Goal: Navigation & Orientation: Find specific page/section

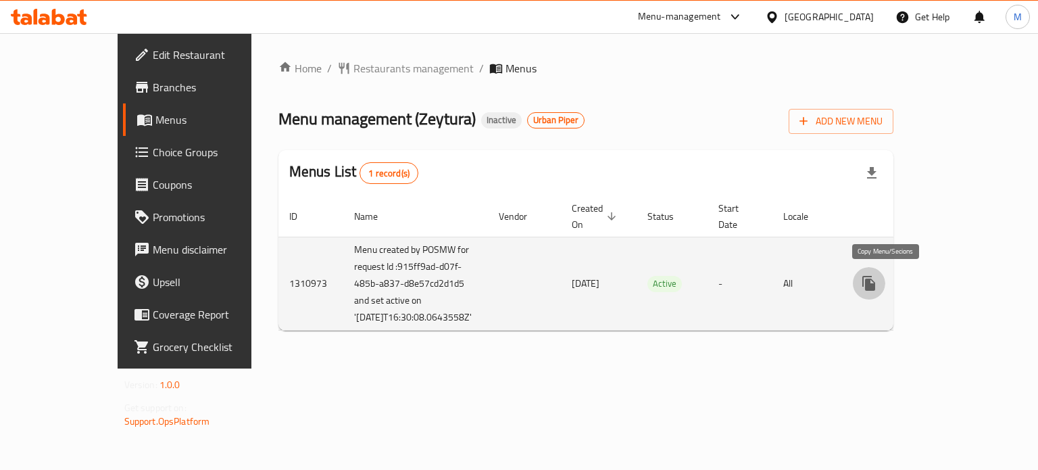
click at [877, 284] on icon "more" at bounding box center [869, 283] width 16 height 16
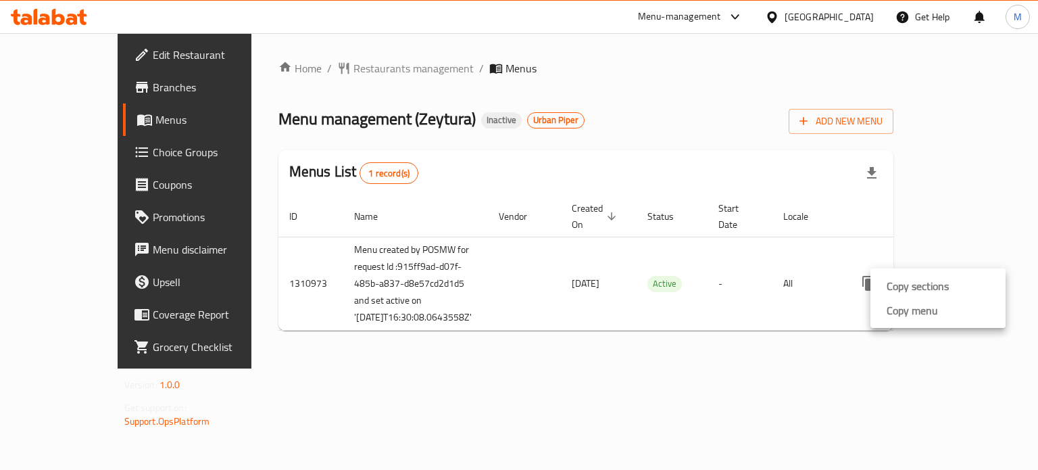
click at [841, 351] on div at bounding box center [519, 235] width 1038 height 470
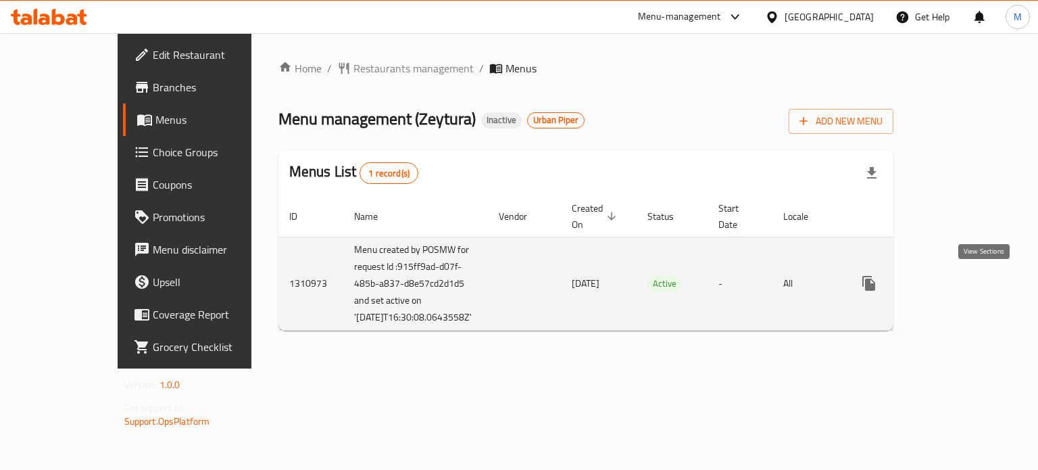
click at [972, 284] on icon "enhanced table" at bounding box center [966, 283] width 12 height 12
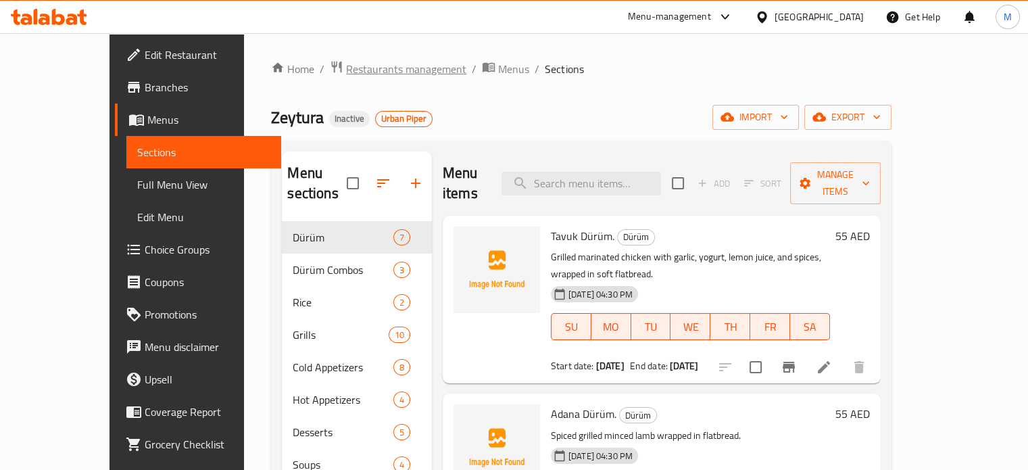
drag, startPoint x: 328, startPoint y: 80, endPoint x: 332, endPoint y: 68, distance: 12.2
click at [328, 80] on div "Home / Restaurants management / Menus / Sections Zeytura Inactive Urban Piper i…" at bounding box center [581, 346] width 620 height 572
click at [346, 61] on span "Restaurants management" at bounding box center [406, 69] width 120 height 16
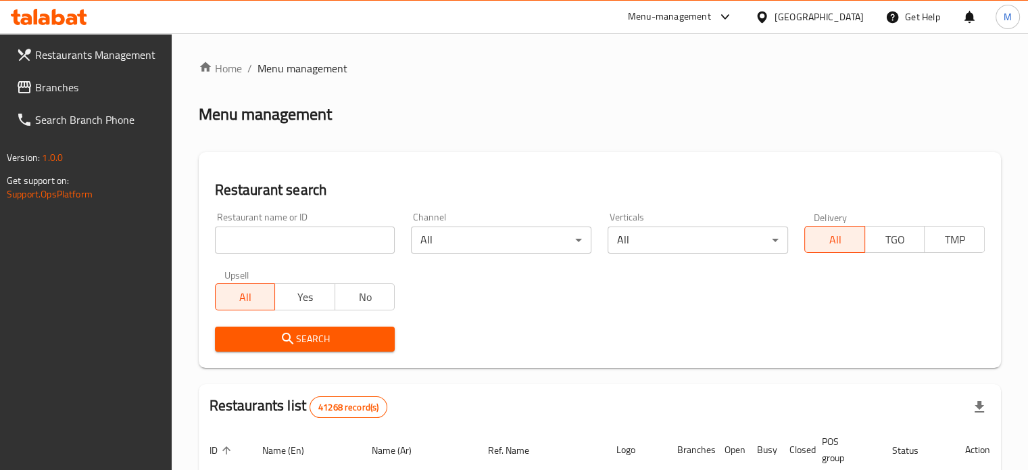
click at [47, 86] on span "Branches" at bounding box center [98, 87] width 126 height 16
